Goal: Information Seeking & Learning: Find specific fact

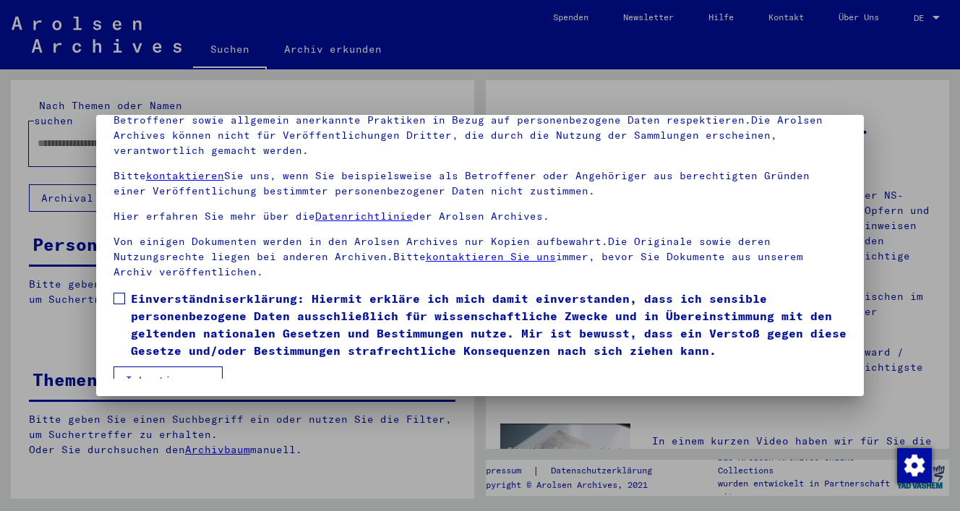
scroll to position [124, 0]
click at [116, 293] on span at bounding box center [120, 299] width 12 height 12
click at [137, 367] on button "Ich stimme zu" at bounding box center [168, 380] width 109 height 27
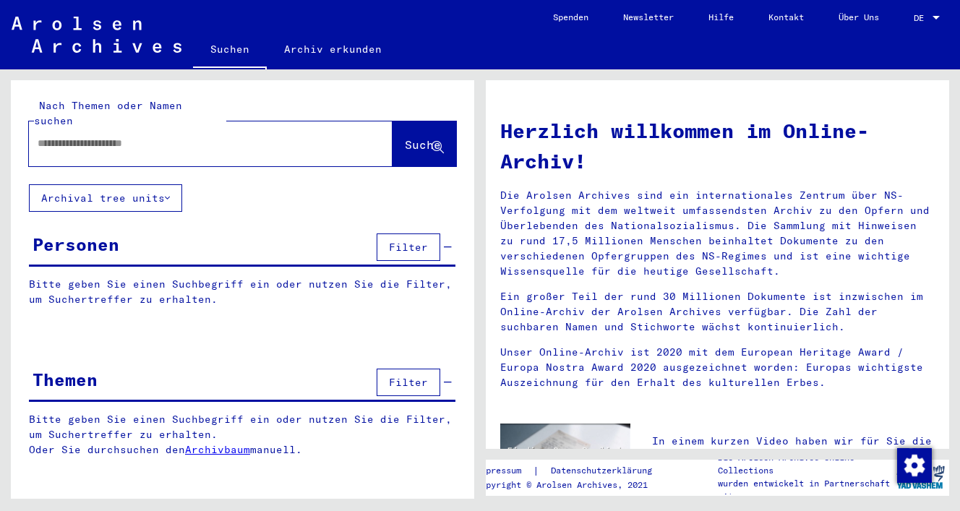
click at [163, 137] on div at bounding box center [189, 143] width 320 height 33
click at [166, 136] on input "text" at bounding box center [194, 143] width 312 height 15
type input "******"
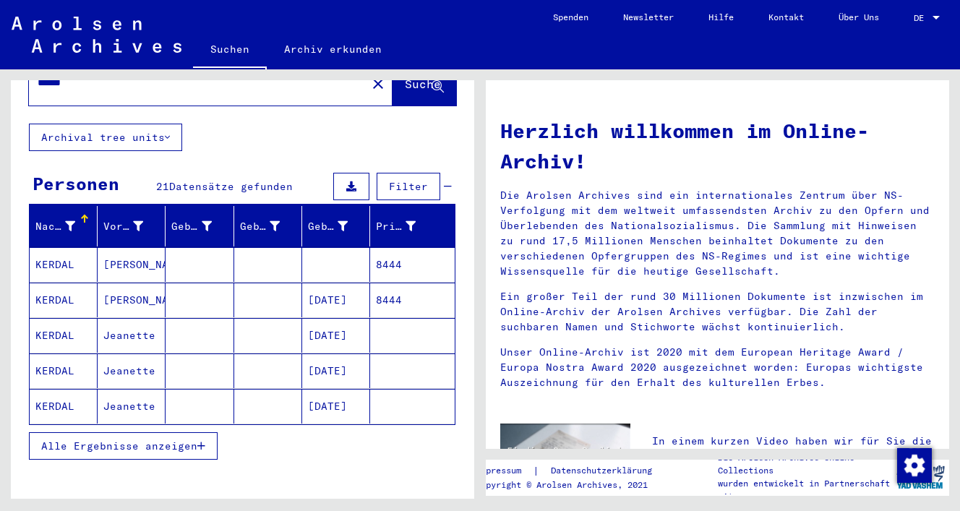
scroll to position [64, 0]
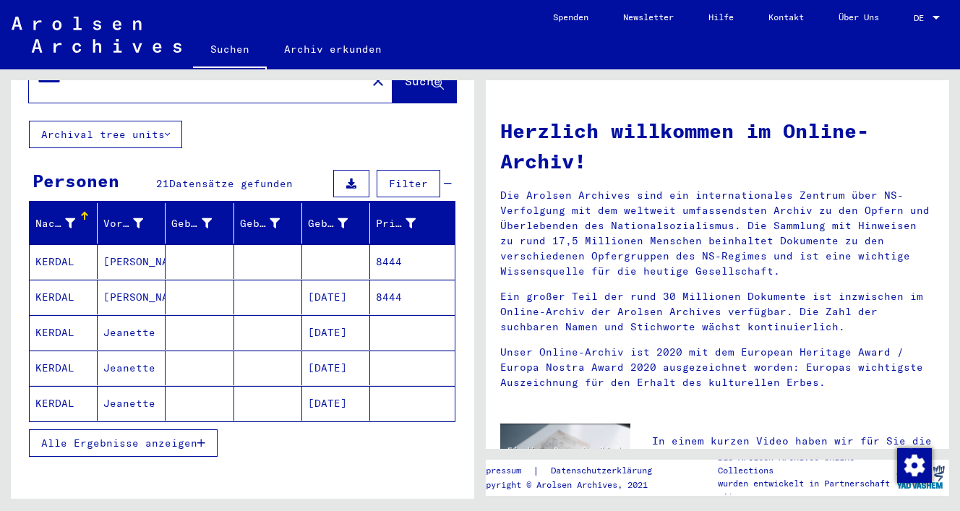
click at [77, 437] on span "Alle Ergebnisse anzeigen" at bounding box center [119, 443] width 156 height 13
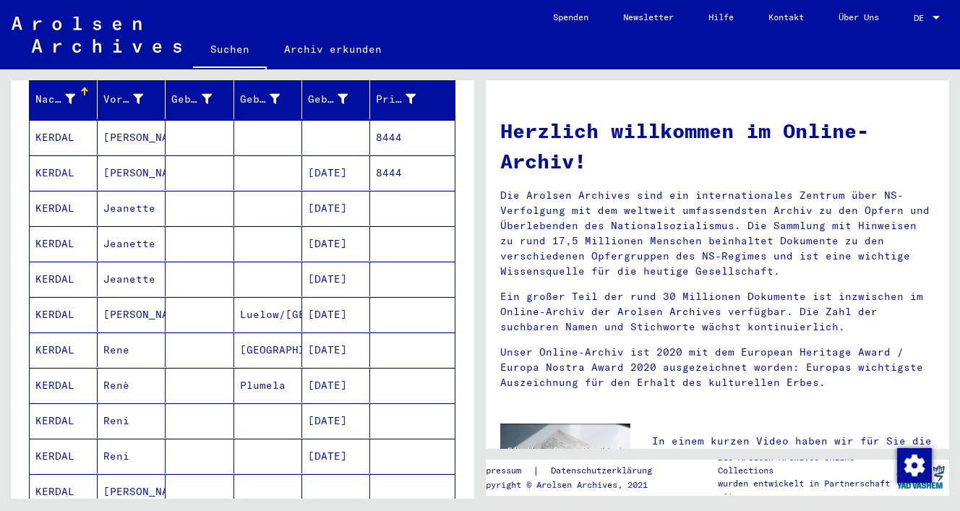
scroll to position [197, 0]
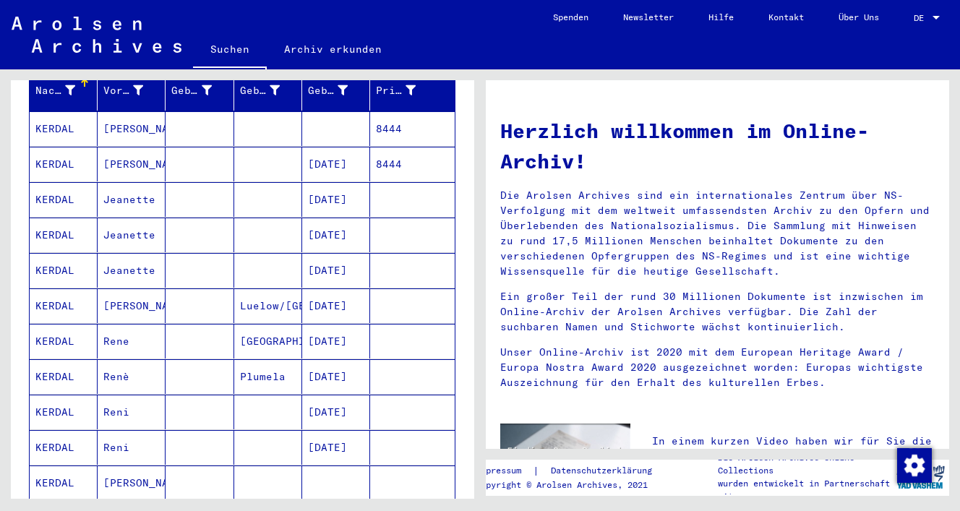
click at [71, 366] on mat-cell "KERDAL" at bounding box center [64, 376] width 68 height 35
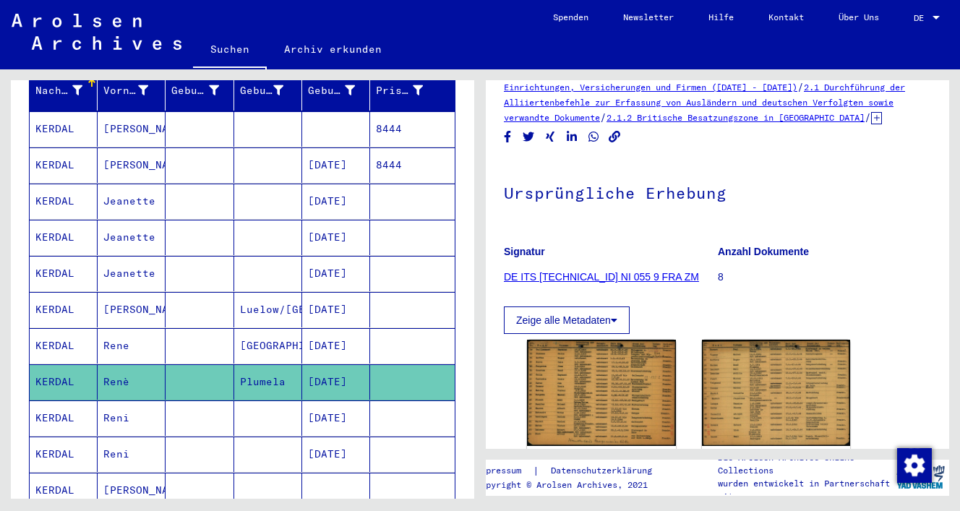
click at [124, 401] on mat-cell "Reni" at bounding box center [132, 418] width 68 height 35
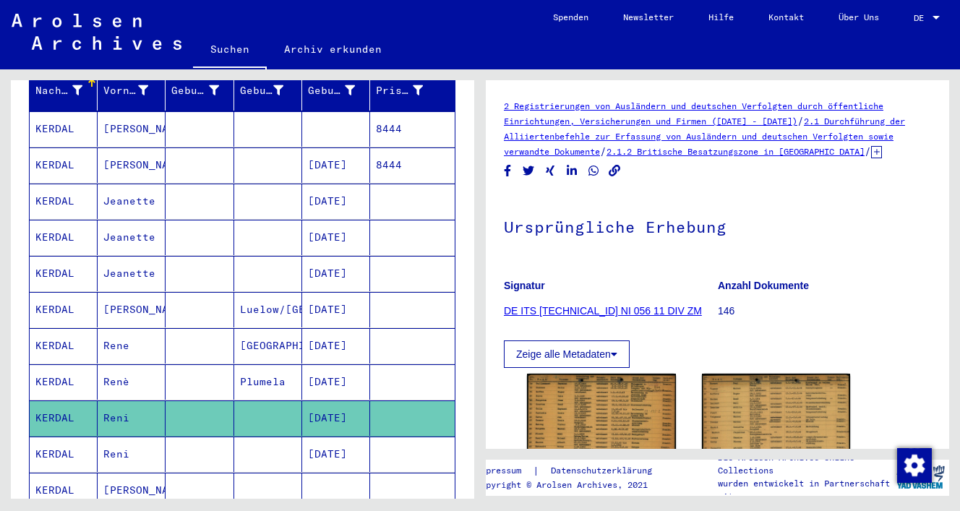
click at [125, 377] on mat-cell "Renè" at bounding box center [132, 381] width 68 height 35
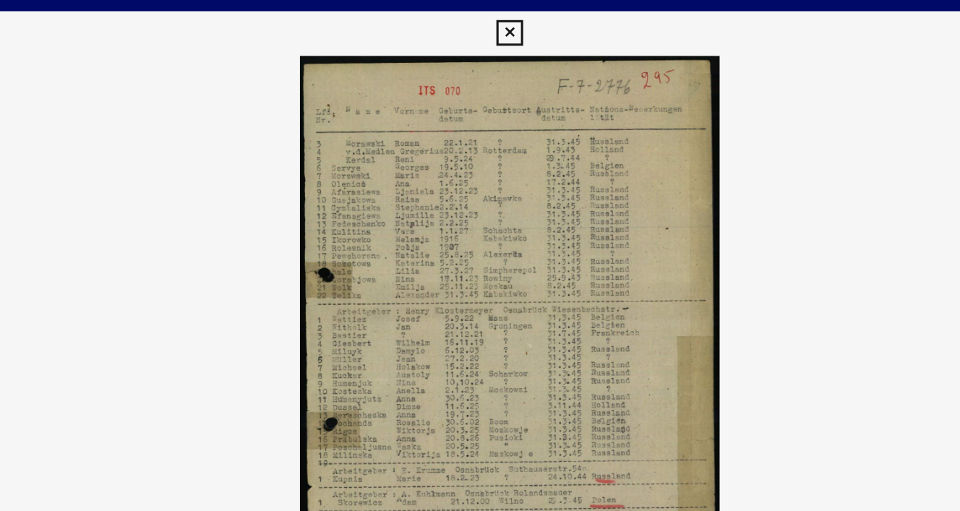
click at [545, 65] on img at bounding box center [480, 219] width 768 height 367
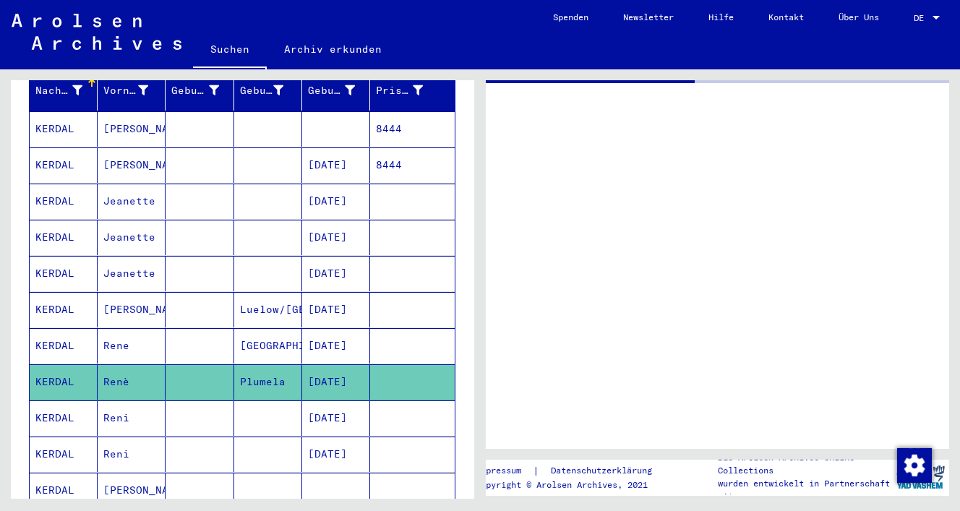
click at [121, 402] on mat-cell "Reni" at bounding box center [132, 418] width 68 height 35
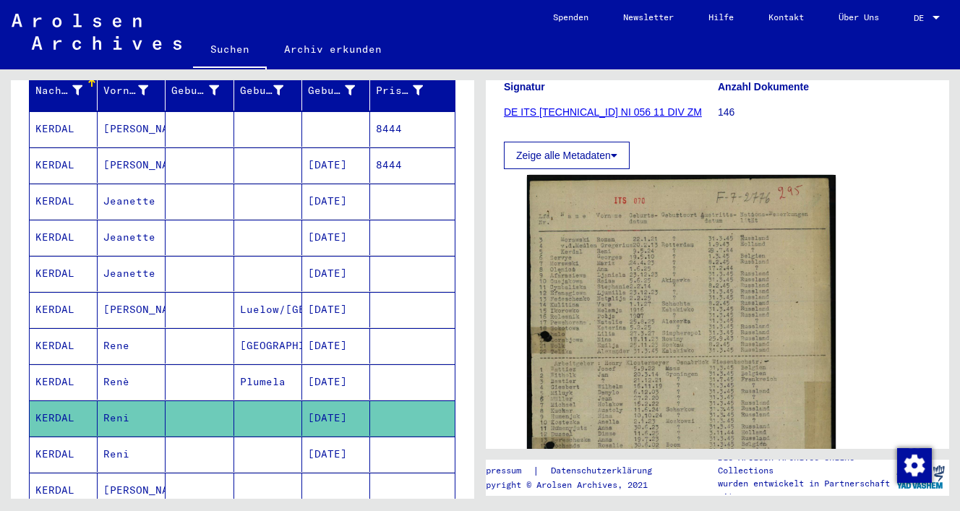
click at [127, 364] on mat-cell "Renè" at bounding box center [132, 381] width 68 height 35
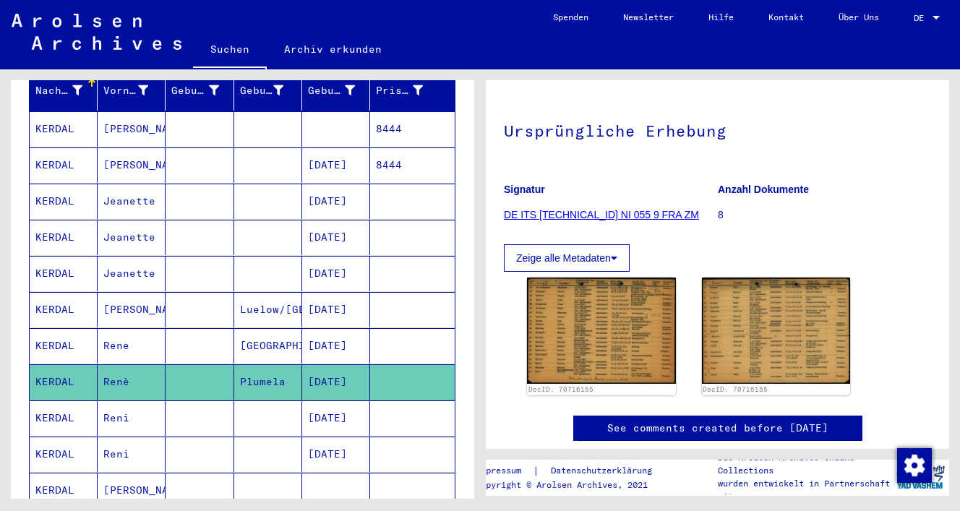
scroll to position [98, 0]
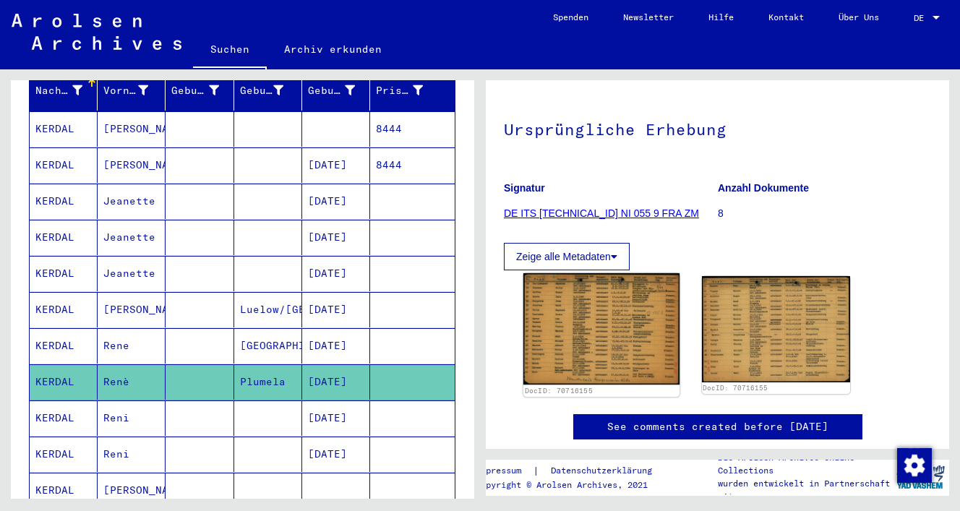
click at [596, 322] on img at bounding box center [601, 328] width 156 height 111
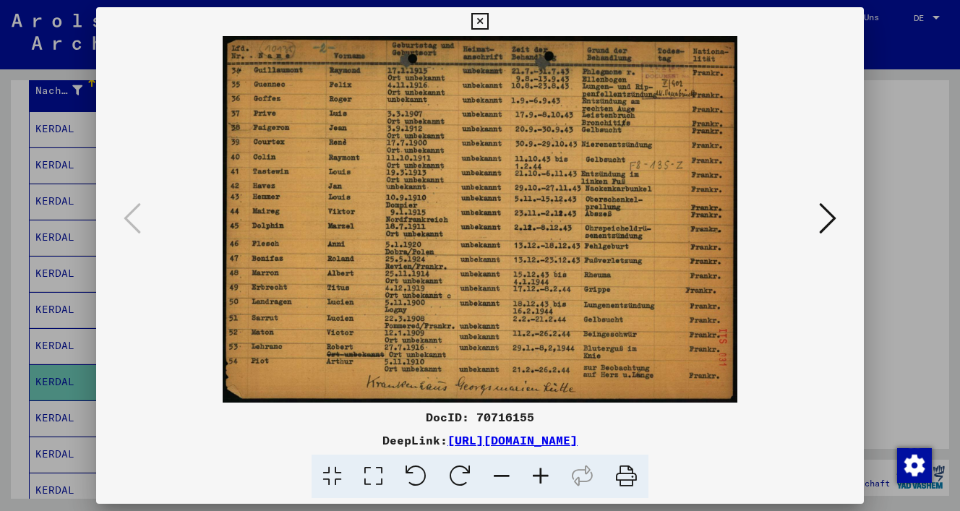
click at [816, 226] on button at bounding box center [828, 219] width 26 height 41
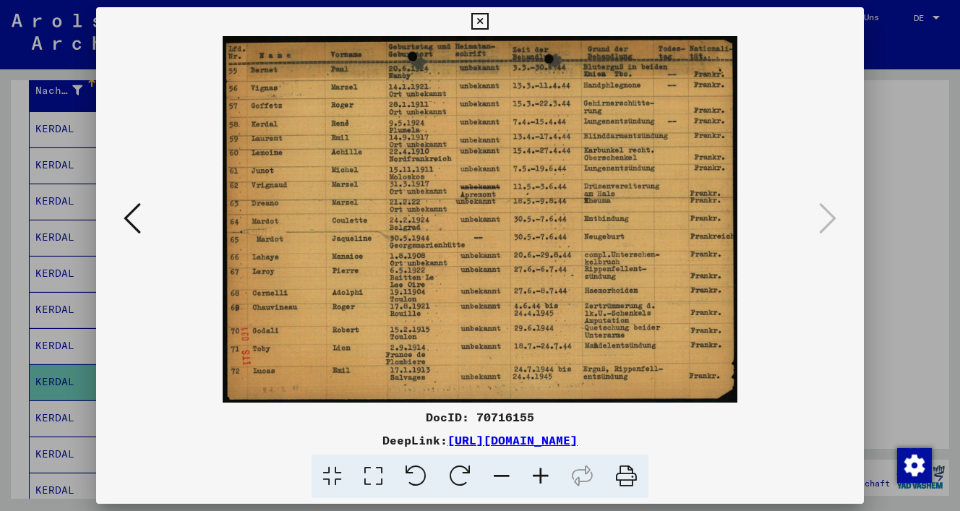
click at [488, 22] on icon at bounding box center [479, 21] width 17 height 17
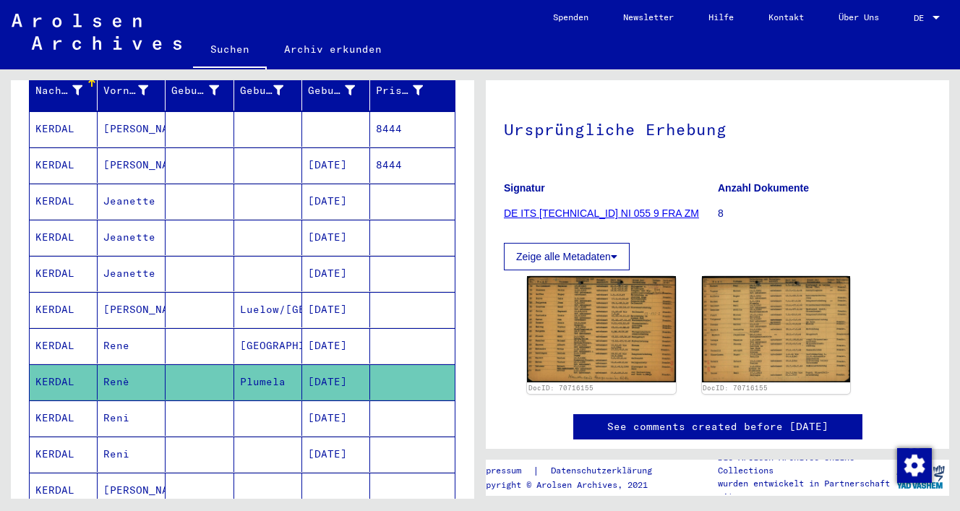
click at [125, 437] on mat-cell "Reni" at bounding box center [132, 454] width 68 height 35
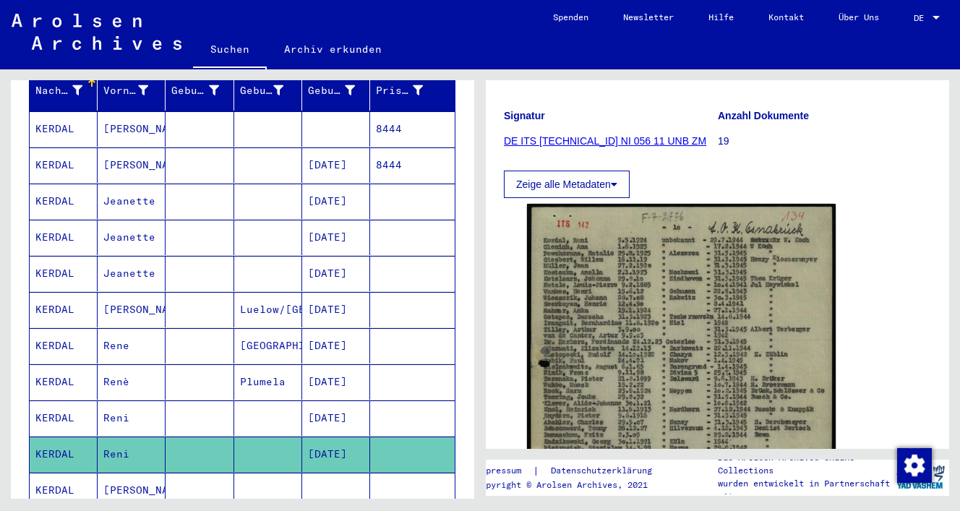
scroll to position [171, 0]
click at [119, 333] on mat-cell "Rene" at bounding box center [132, 345] width 68 height 35
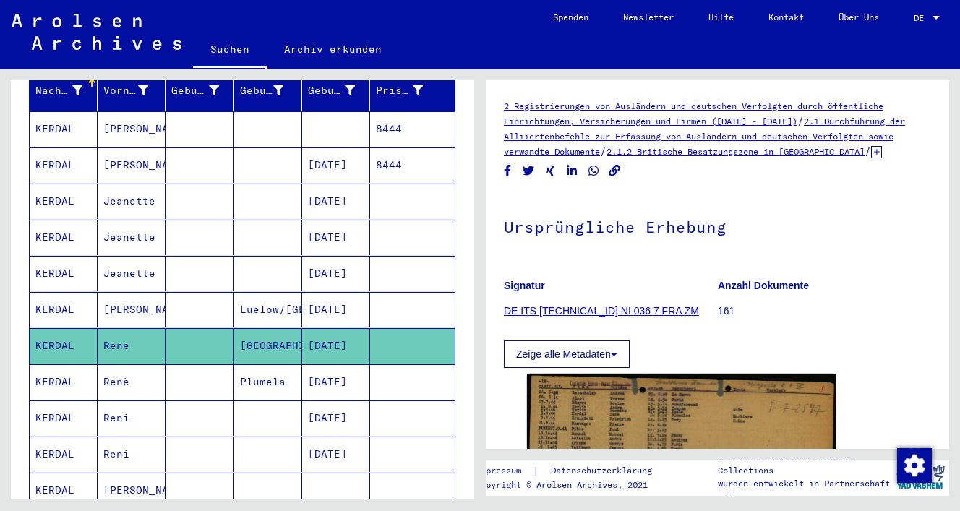
click at [122, 412] on mat-cell "Reni" at bounding box center [132, 418] width 68 height 35
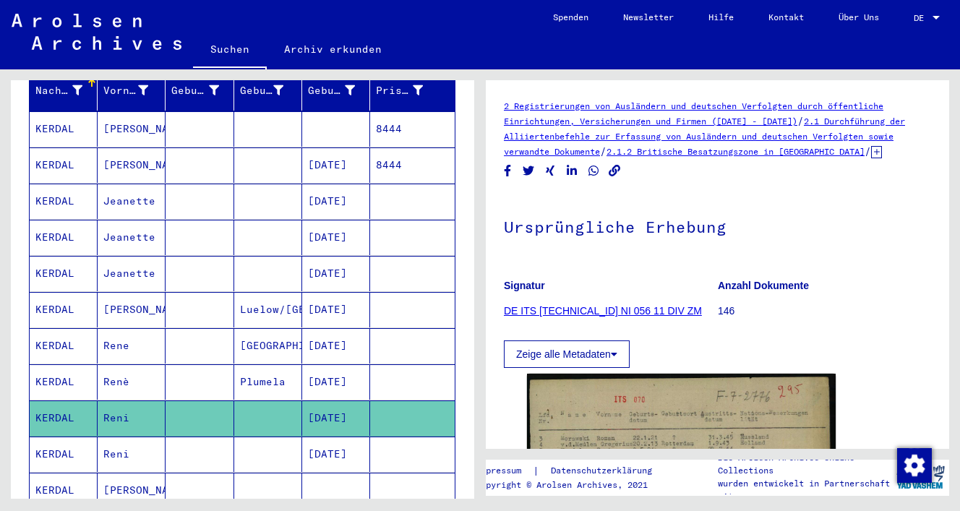
click at [121, 446] on mat-cell "Reni" at bounding box center [132, 454] width 68 height 35
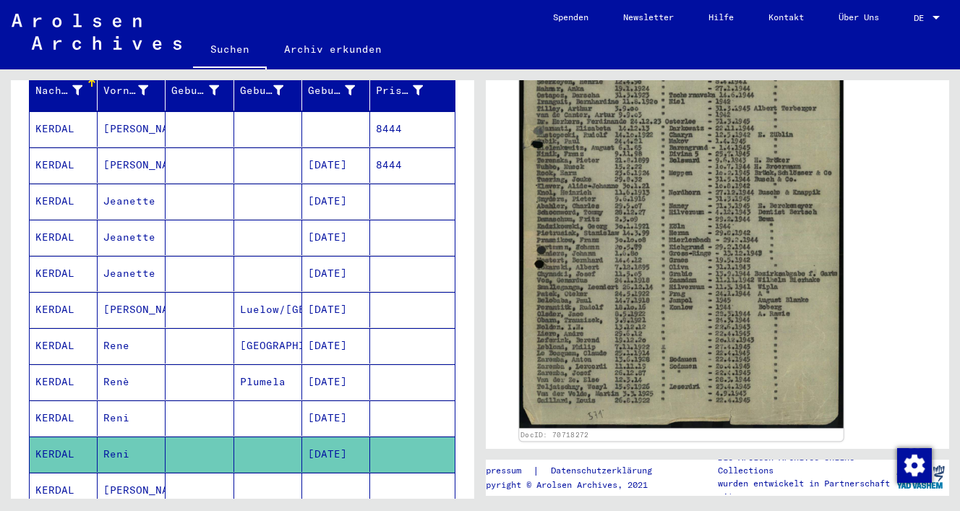
scroll to position [390, 0]
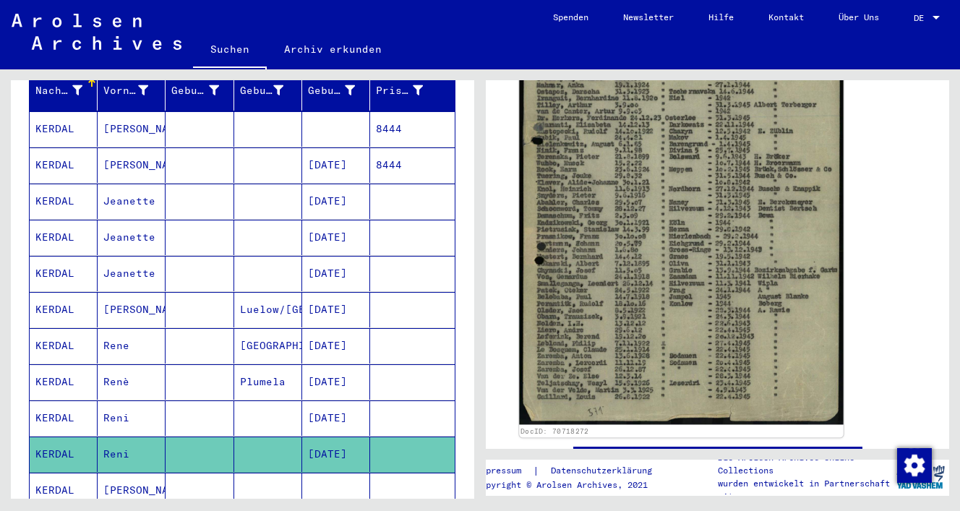
click at [705, 201] on img at bounding box center [681, 199] width 324 height 452
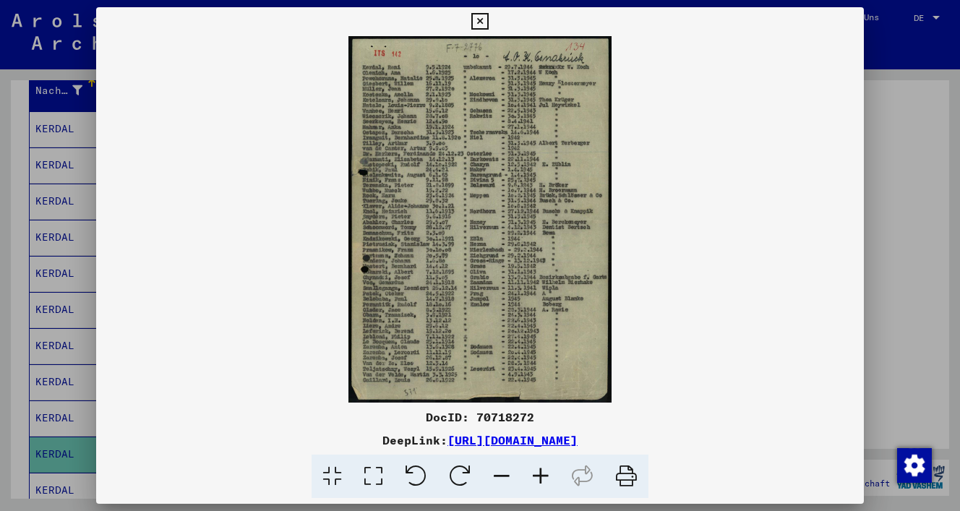
click at [488, 23] on icon at bounding box center [479, 21] width 17 height 17
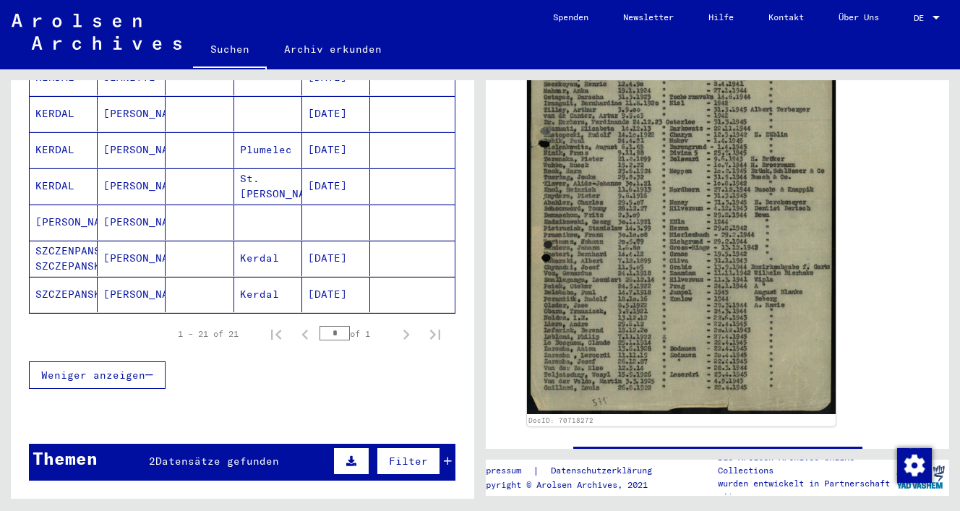
scroll to position [750, 0]
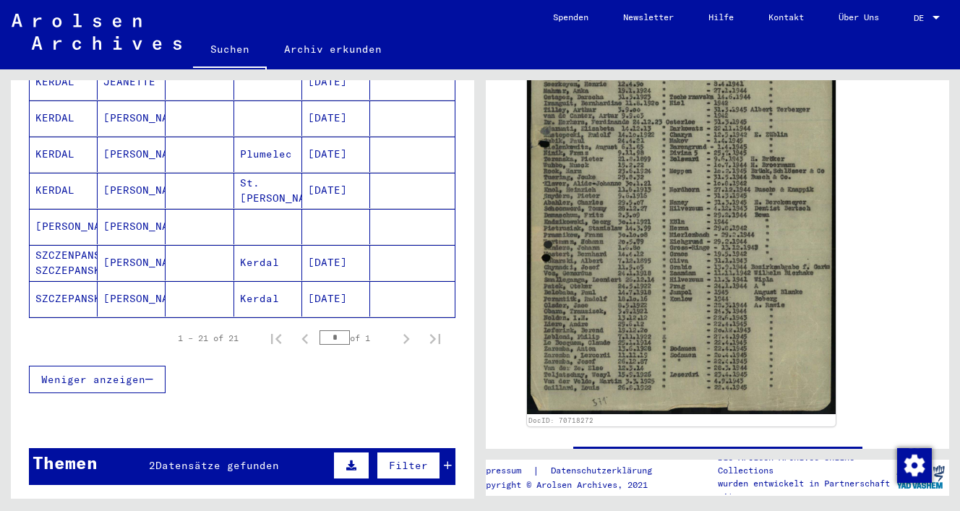
click at [71, 142] on mat-cell "KERDAL" at bounding box center [64, 154] width 68 height 35
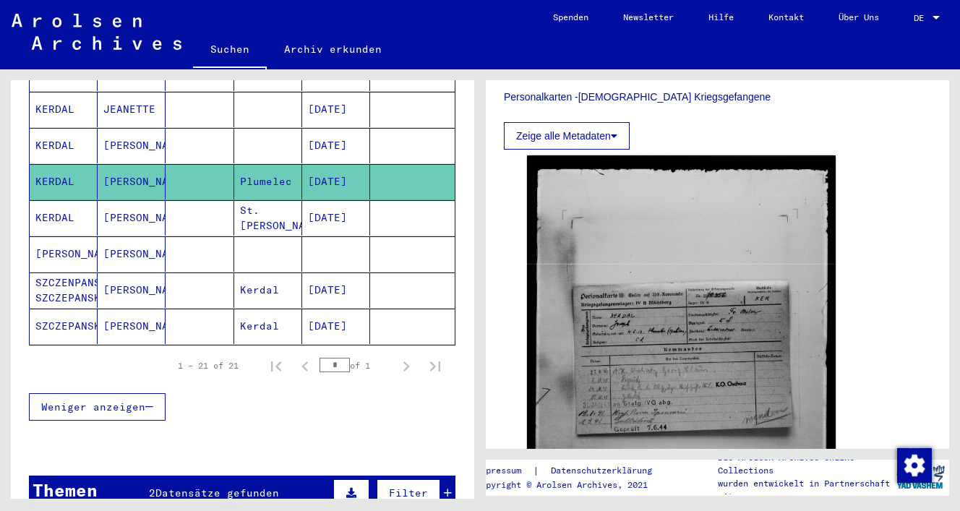
scroll to position [259, 0]
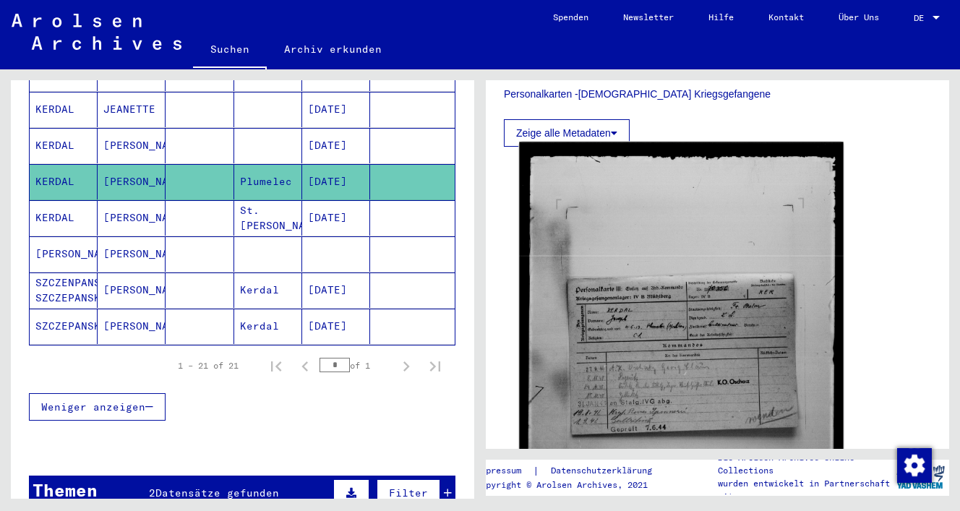
click at [621, 265] on img at bounding box center [681, 360] width 324 height 436
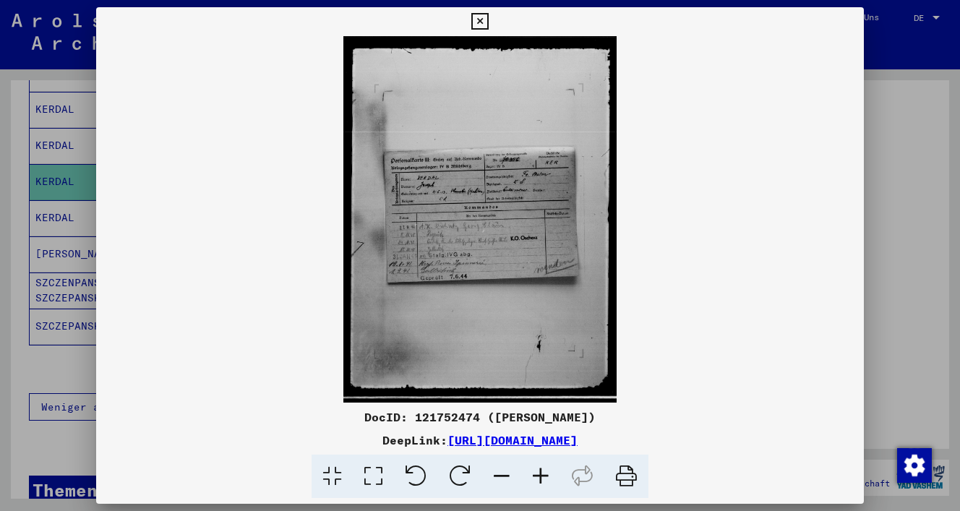
click at [488, 26] on icon at bounding box center [479, 21] width 17 height 17
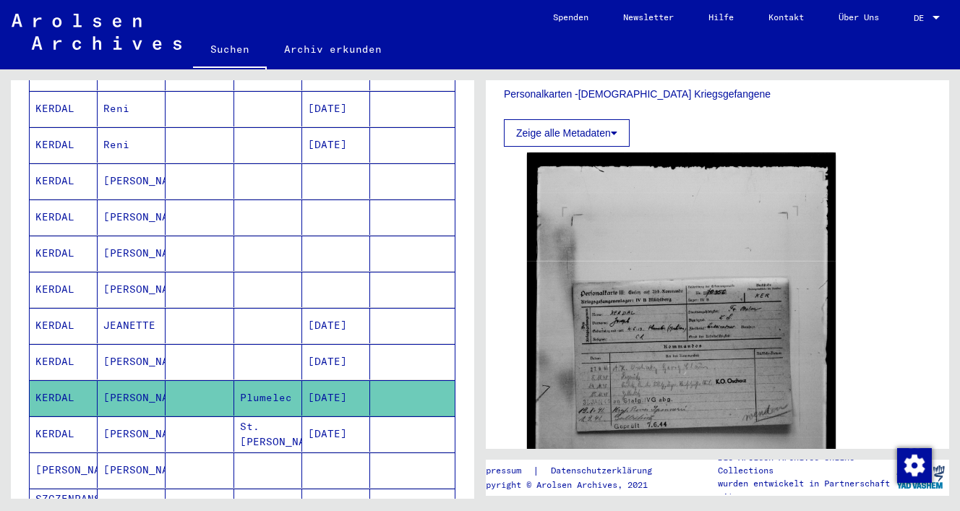
scroll to position [499, 0]
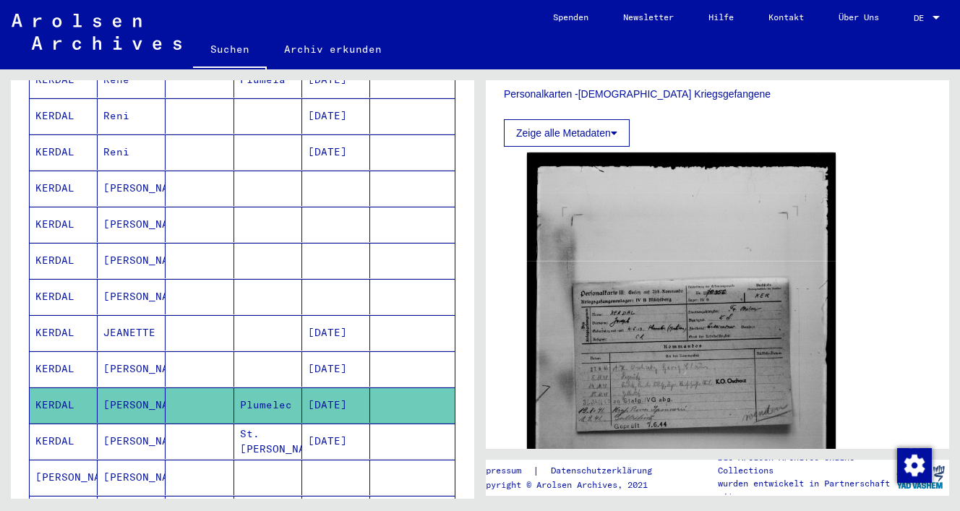
click at [69, 279] on mat-cell "KERDAL" at bounding box center [64, 296] width 68 height 35
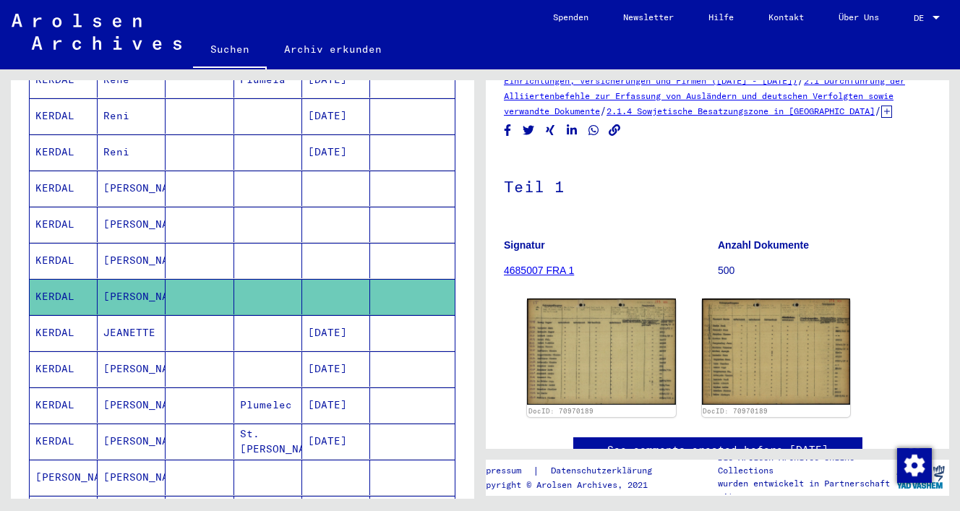
scroll to position [42, 0]
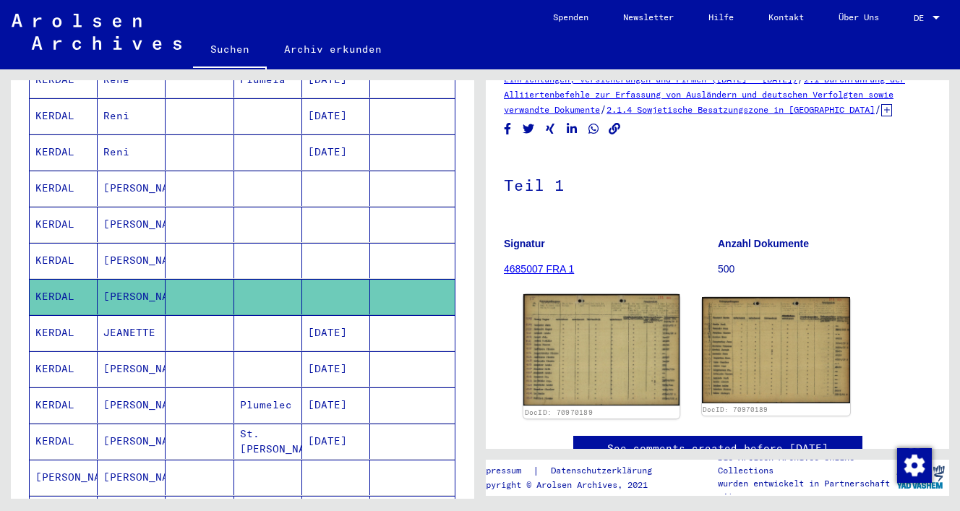
click at [606, 350] on img at bounding box center [601, 350] width 156 height 112
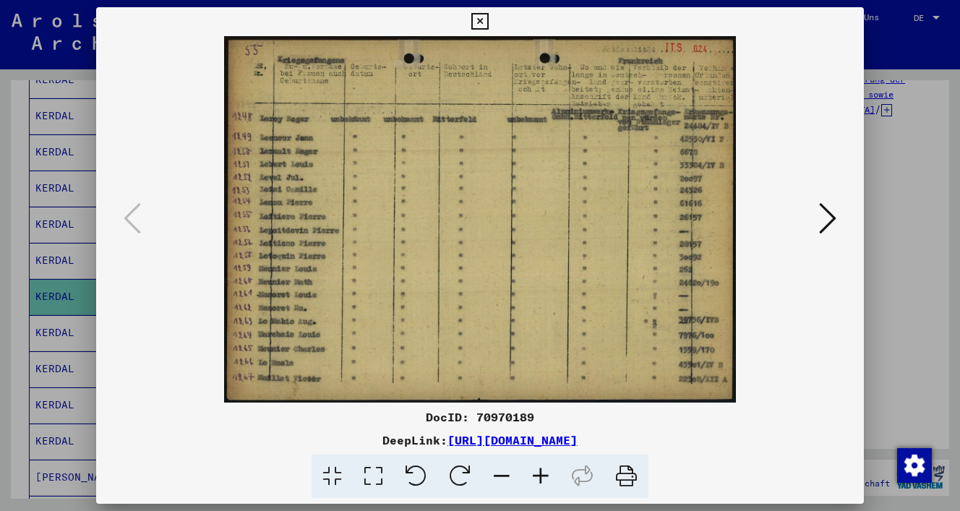
click at [828, 203] on icon at bounding box center [827, 218] width 17 height 35
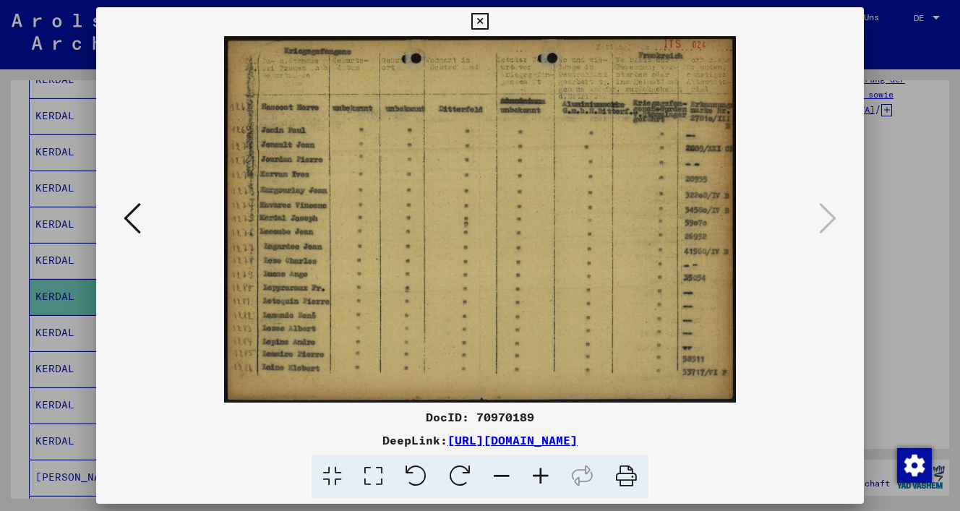
click at [488, 28] on icon at bounding box center [479, 21] width 17 height 17
